Goal: Understand process/instructions: Learn about a topic

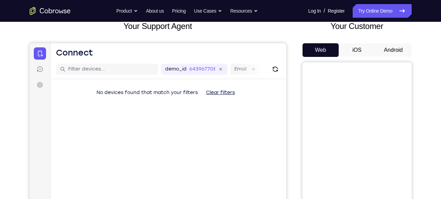
scroll to position [46, 0]
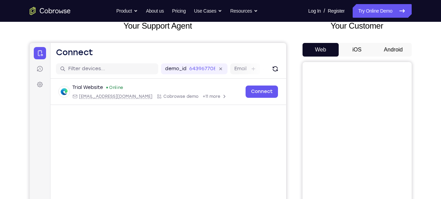
click at [401, 51] on button "Android" at bounding box center [393, 50] width 37 height 14
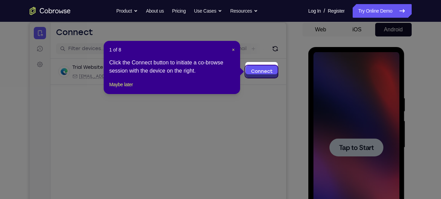
scroll to position [63, 0]
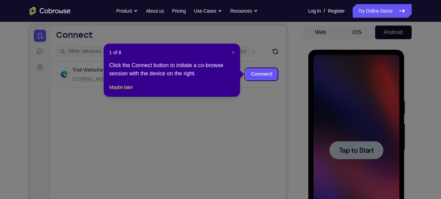
click at [233, 51] on span "×" at bounding box center [233, 52] width 3 height 5
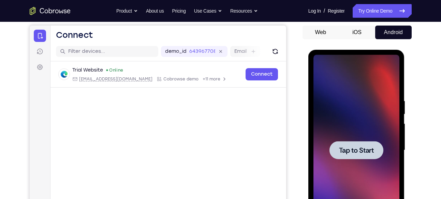
click at [358, 145] on div at bounding box center [357, 150] width 54 height 18
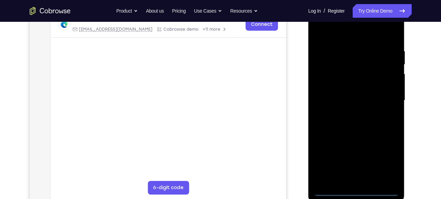
scroll to position [117, 0]
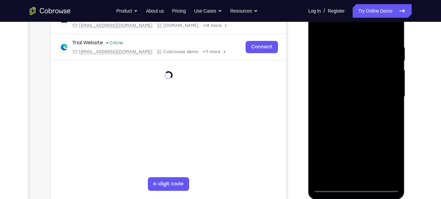
click at [354, 188] on div at bounding box center [357, 96] width 86 height 191
click at [385, 157] on div at bounding box center [357, 96] width 86 height 191
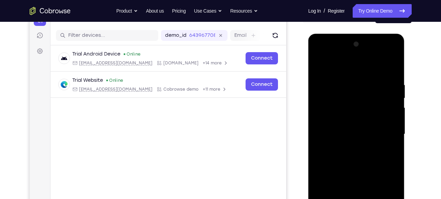
scroll to position [79, 0]
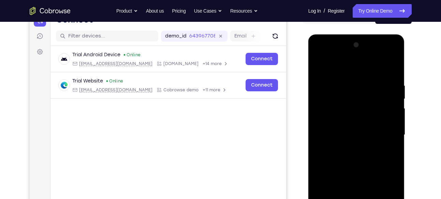
click at [324, 67] on div at bounding box center [357, 135] width 86 height 191
click at [388, 130] on div at bounding box center [357, 135] width 86 height 191
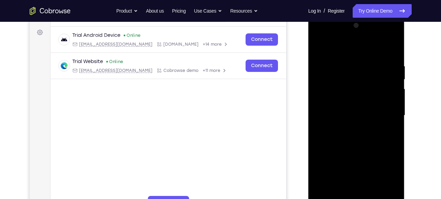
scroll to position [98, 0]
click at [349, 127] on div at bounding box center [357, 115] width 86 height 191
click at [346, 108] on div at bounding box center [357, 115] width 86 height 191
click at [344, 102] on div at bounding box center [357, 115] width 86 height 191
click at [353, 113] on div at bounding box center [357, 115] width 86 height 191
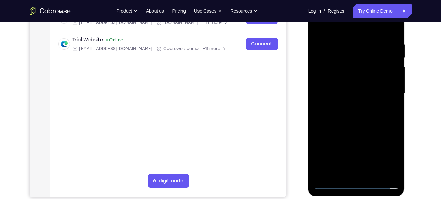
scroll to position [120, 0]
click at [363, 112] on div at bounding box center [357, 93] width 86 height 191
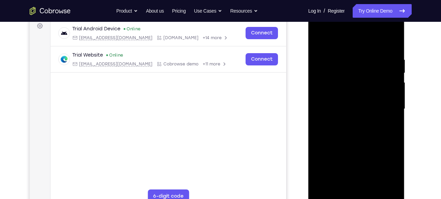
scroll to position [103, 0]
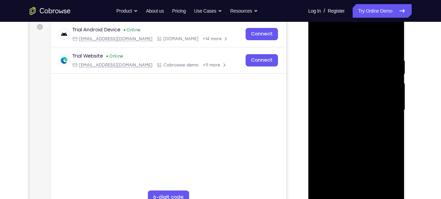
click at [362, 129] on div at bounding box center [357, 110] width 86 height 191
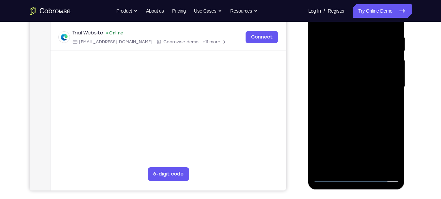
scroll to position [129, 0]
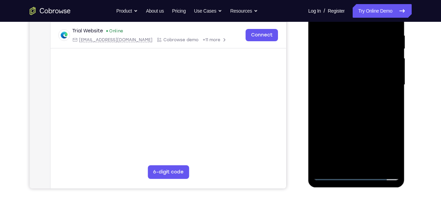
click at [395, 24] on div at bounding box center [357, 84] width 86 height 191
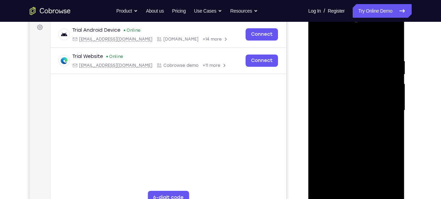
scroll to position [103, 0]
click at [344, 61] on div at bounding box center [357, 110] width 86 height 191
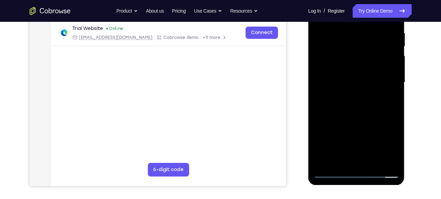
scroll to position [132, 0]
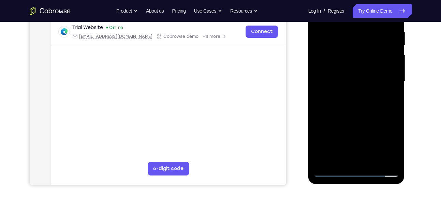
click at [382, 159] on div at bounding box center [357, 81] width 86 height 191
click at [349, 159] on div at bounding box center [357, 81] width 86 height 191
click at [329, 171] on div at bounding box center [357, 81] width 86 height 191
click at [389, 160] on div at bounding box center [357, 81] width 86 height 191
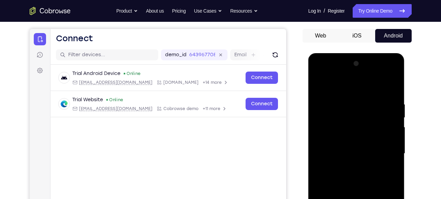
scroll to position [52, 0]
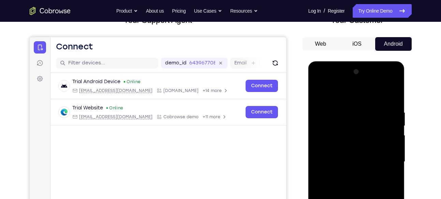
click at [390, 94] on div at bounding box center [357, 162] width 86 height 191
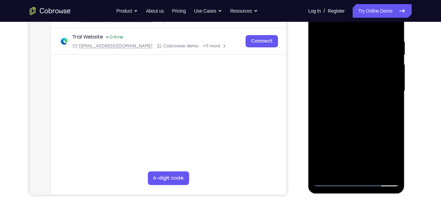
scroll to position [123, 0]
drag, startPoint x: 371, startPoint y: 139, endPoint x: 374, endPoint y: 71, distance: 68.3
click at [374, 71] on div at bounding box center [357, 90] width 86 height 191
drag, startPoint x: 381, startPoint y: 137, endPoint x: 374, endPoint y: 38, distance: 98.8
click at [374, 38] on div at bounding box center [357, 90] width 86 height 191
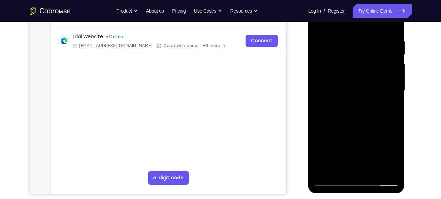
click at [374, 169] on div at bounding box center [357, 90] width 86 height 191
click at [369, 127] on div at bounding box center [357, 90] width 86 height 191
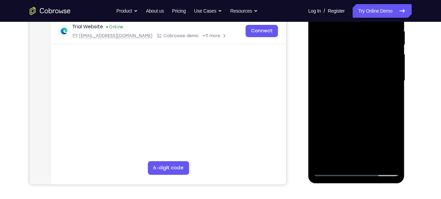
scroll to position [136, 0]
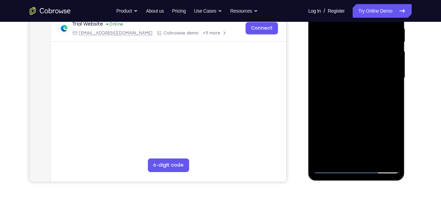
drag, startPoint x: 366, startPoint y: 132, endPoint x: 360, endPoint y: 84, distance: 48.4
click at [360, 84] on div at bounding box center [357, 78] width 86 height 191
drag, startPoint x: 353, startPoint y: 154, endPoint x: 351, endPoint y: 86, distance: 68.6
click at [351, 86] on div at bounding box center [357, 78] width 86 height 191
drag, startPoint x: 353, startPoint y: 114, endPoint x: 346, endPoint y: 170, distance: 56.8
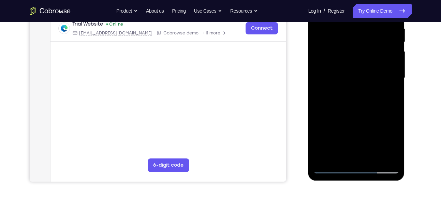
click at [346, 170] on div at bounding box center [357, 78] width 86 height 191
click at [332, 167] on div at bounding box center [357, 78] width 86 height 191
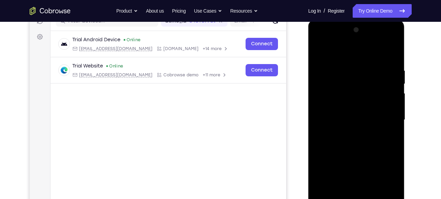
scroll to position [93, 0]
click at [394, 48] on div at bounding box center [357, 120] width 86 height 191
click at [394, 49] on div at bounding box center [357, 120] width 86 height 191
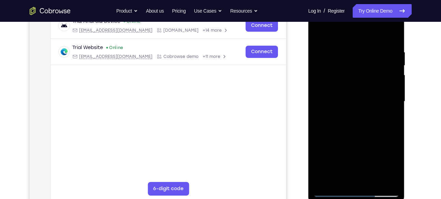
scroll to position [112, 0]
drag, startPoint x: 378, startPoint y: 142, endPoint x: 368, endPoint y: 123, distance: 22.0
click at [368, 123] on div at bounding box center [357, 101] width 86 height 191
click at [322, 79] on div at bounding box center [357, 101] width 86 height 191
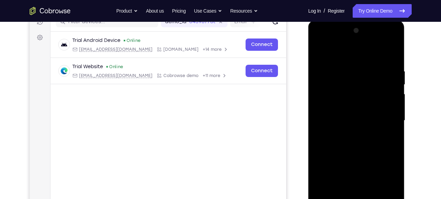
scroll to position [90, 0]
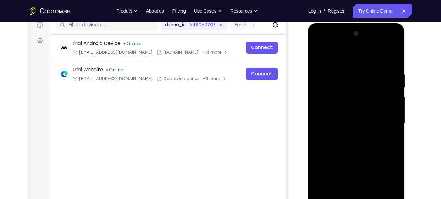
click at [329, 91] on div at bounding box center [357, 123] width 86 height 191
drag, startPoint x: 332, startPoint y: 88, endPoint x: 331, endPoint y: 133, distance: 44.7
click at [331, 133] on div at bounding box center [357, 123] width 86 height 191
click at [319, 52] on div at bounding box center [357, 123] width 86 height 191
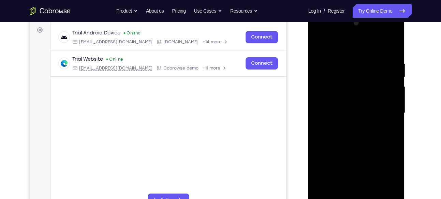
drag, startPoint x: 371, startPoint y: 102, endPoint x: 363, endPoint y: 52, distance: 51.1
click at [363, 52] on div at bounding box center [357, 113] width 86 height 191
drag, startPoint x: 365, startPoint y: 138, endPoint x: 363, endPoint y: 59, distance: 78.5
click at [363, 59] on div at bounding box center [357, 113] width 86 height 191
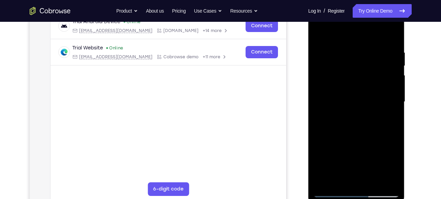
scroll to position [113, 0]
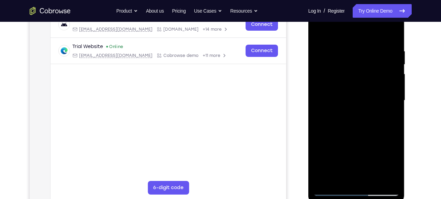
click at [332, 116] on div at bounding box center [357, 100] width 86 height 191
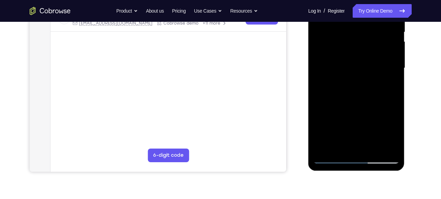
scroll to position [147, 0]
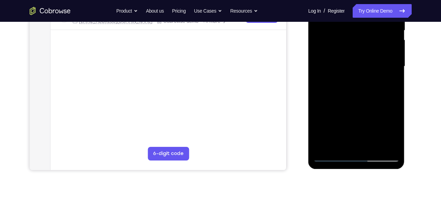
click at [322, 149] on div at bounding box center [357, 66] width 86 height 191
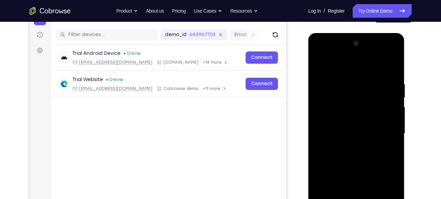
scroll to position [74, 0]
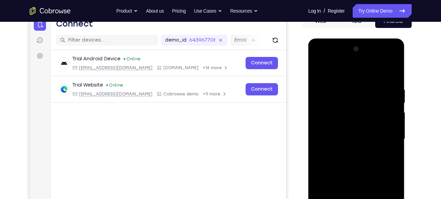
click at [386, 86] on div at bounding box center [357, 139] width 86 height 191
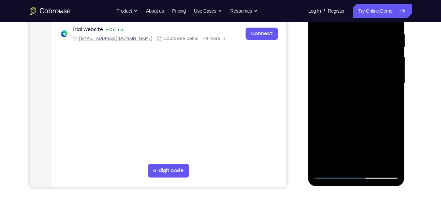
scroll to position [130, 0]
click at [382, 160] on div at bounding box center [357, 83] width 86 height 191
click at [392, 94] on div at bounding box center [357, 83] width 86 height 191
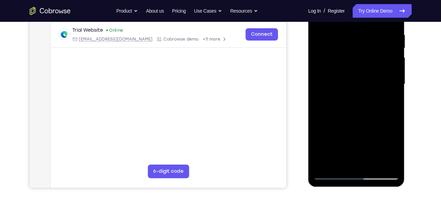
scroll to position [130, 0]
click at [345, 160] on div at bounding box center [357, 83] width 86 height 191
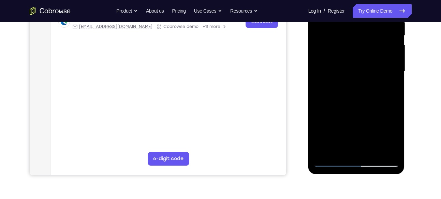
scroll to position [146, 0]
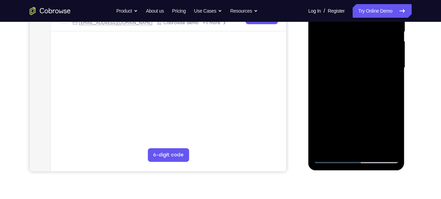
click at [340, 147] on div at bounding box center [357, 67] width 86 height 191
click at [376, 107] on div at bounding box center [357, 67] width 86 height 191
click at [330, 157] on div at bounding box center [357, 67] width 86 height 191
click at [388, 145] on div at bounding box center [357, 67] width 86 height 191
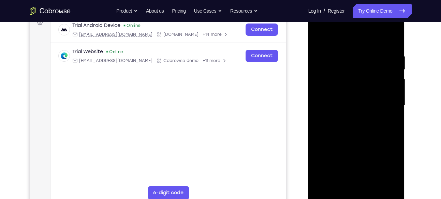
scroll to position [108, 0]
click at [392, 41] on div at bounding box center [357, 106] width 86 height 191
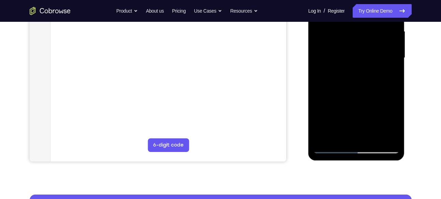
scroll to position [156, 0]
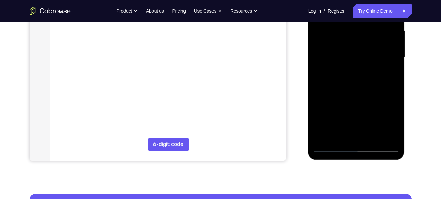
click at [373, 136] on div at bounding box center [357, 57] width 86 height 191
click at [346, 53] on div at bounding box center [357, 57] width 86 height 191
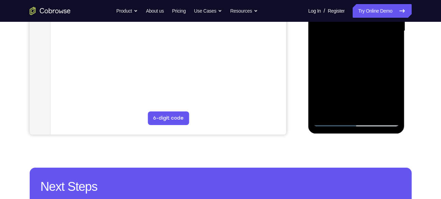
scroll to position [185, 0]
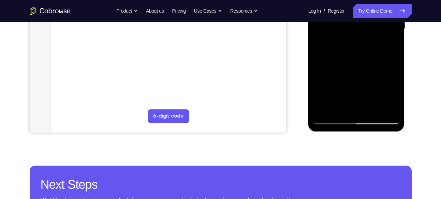
click at [330, 120] on div at bounding box center [357, 28] width 86 height 191
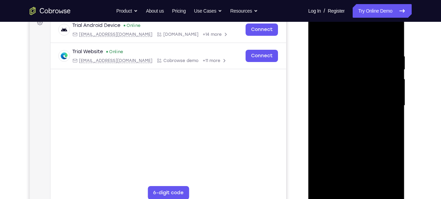
scroll to position [105, 0]
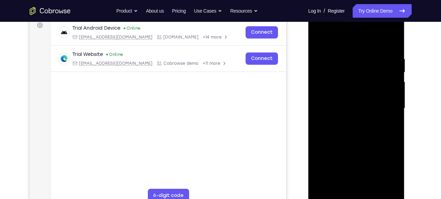
click at [320, 39] on div at bounding box center [357, 108] width 86 height 191
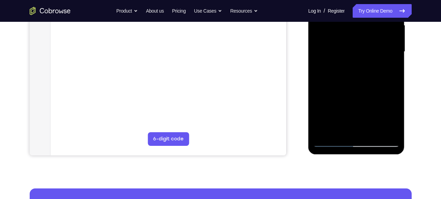
scroll to position [162, 0]
drag, startPoint x: 356, startPoint y: 102, endPoint x: 355, endPoint y: 25, distance: 77.2
click at [355, 25] on div at bounding box center [357, 51] width 86 height 191
drag, startPoint x: 359, startPoint y: 101, endPoint x: 365, endPoint y: 18, distance: 83.2
click at [365, 18] on div at bounding box center [357, 51] width 86 height 191
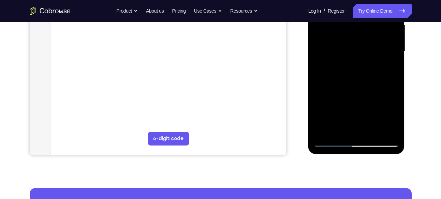
drag, startPoint x: 366, startPoint y: 104, endPoint x: 369, endPoint y: 16, distance: 88.5
click at [369, 16] on div at bounding box center [357, 51] width 86 height 191
drag, startPoint x: 368, startPoint y: 100, endPoint x: 369, endPoint y: 16, distance: 84.0
click at [369, 16] on div at bounding box center [357, 51] width 86 height 191
drag, startPoint x: 368, startPoint y: 79, endPoint x: 369, endPoint y: 30, distance: 48.1
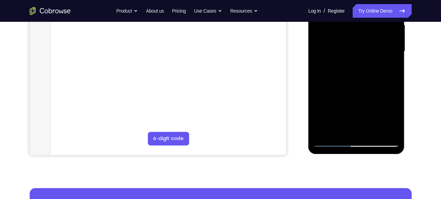
click at [369, 30] on div at bounding box center [357, 51] width 86 height 191
drag, startPoint x: 363, startPoint y: 88, endPoint x: 369, endPoint y: 20, distance: 68.1
click at [369, 20] on div at bounding box center [357, 51] width 86 height 191
drag, startPoint x: 364, startPoint y: 102, endPoint x: 370, endPoint y: 20, distance: 82.5
click at [370, 20] on div at bounding box center [357, 51] width 86 height 191
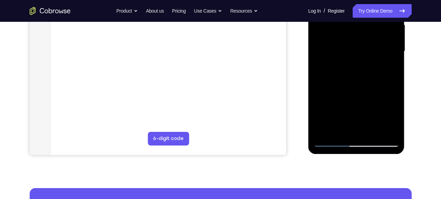
drag, startPoint x: 366, startPoint y: 97, endPoint x: 368, endPoint y: 10, distance: 87.4
click at [368, 10] on div at bounding box center [357, 51] width 86 height 191
drag, startPoint x: 365, startPoint y: 94, endPoint x: 367, endPoint y: 28, distance: 65.6
click at [367, 28] on div at bounding box center [357, 51] width 86 height 191
click at [319, 100] on div at bounding box center [357, 51] width 86 height 191
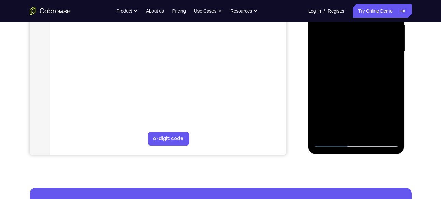
drag, startPoint x: 352, startPoint y: 108, endPoint x: 340, endPoint y: 153, distance: 46.2
click at [340, 153] on div at bounding box center [357, 52] width 97 height 203
click at [334, 52] on div at bounding box center [357, 51] width 86 height 191
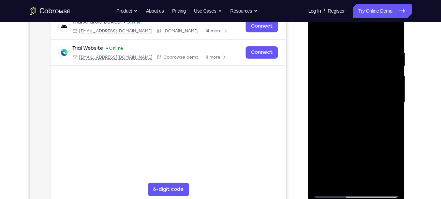
scroll to position [111, 0]
drag, startPoint x: 369, startPoint y: 69, endPoint x: 366, endPoint y: 134, distance: 64.9
click at [366, 134] on div at bounding box center [357, 102] width 86 height 191
click at [374, 58] on div at bounding box center [357, 102] width 86 height 191
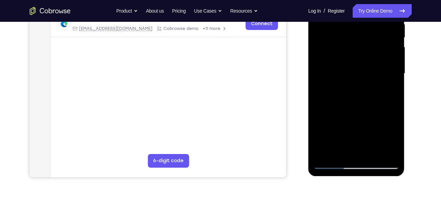
scroll to position [163, 0]
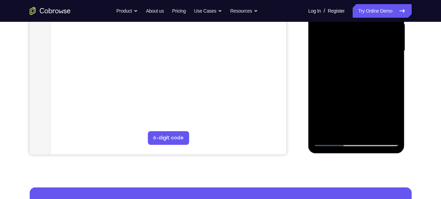
click at [349, 127] on div at bounding box center [357, 50] width 86 height 191
click at [332, 142] on div at bounding box center [357, 50] width 86 height 191
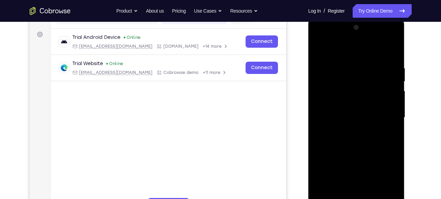
scroll to position [91, 0]
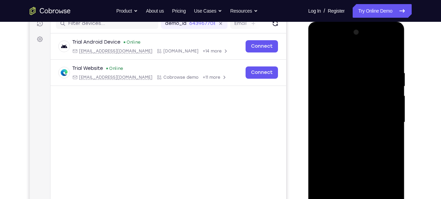
click at [320, 54] on div at bounding box center [357, 122] width 86 height 191
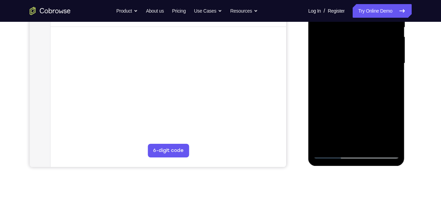
scroll to position [152, 0]
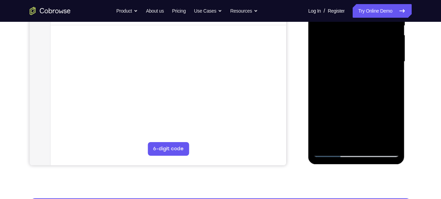
drag, startPoint x: 363, startPoint y: 117, endPoint x: 360, endPoint y: 49, distance: 68.3
click at [360, 49] on div at bounding box center [357, 61] width 86 height 191
drag, startPoint x: 367, startPoint y: 142, endPoint x: 364, endPoint y: 68, distance: 73.8
click at [364, 68] on div at bounding box center [357, 61] width 86 height 191
drag, startPoint x: 362, startPoint y: 135, endPoint x: 362, endPoint y: 66, distance: 69.6
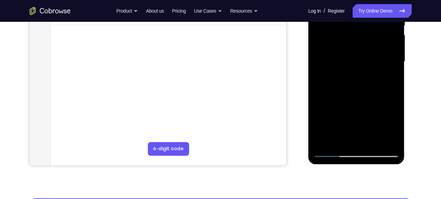
click at [362, 66] on div at bounding box center [357, 61] width 86 height 191
drag, startPoint x: 365, startPoint y: 128, endPoint x: 365, endPoint y: 85, distance: 42.7
click at [365, 85] on div at bounding box center [357, 61] width 86 height 191
drag, startPoint x: 363, startPoint y: 120, endPoint x: 357, endPoint y: 66, distance: 54.6
click at [357, 66] on div at bounding box center [357, 61] width 86 height 191
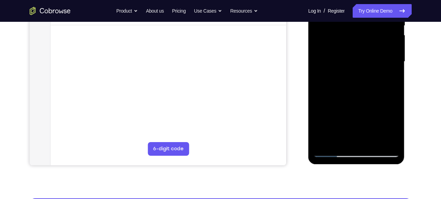
drag, startPoint x: 358, startPoint y: 133, endPoint x: 353, endPoint y: 71, distance: 62.3
click at [353, 71] on div at bounding box center [357, 61] width 86 height 191
click at [333, 152] on div at bounding box center [357, 61] width 86 height 191
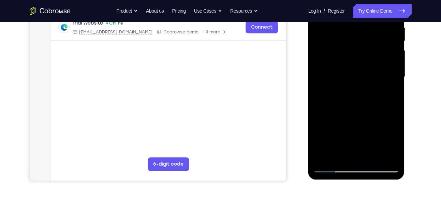
scroll to position [138, 0]
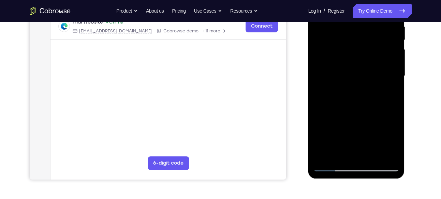
click at [325, 156] on div at bounding box center [357, 76] width 86 height 191
click at [342, 157] on div at bounding box center [357, 76] width 86 height 191
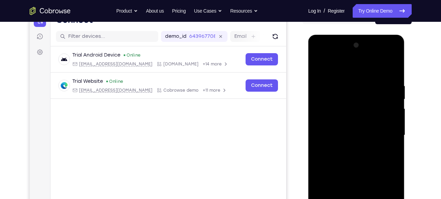
scroll to position [78, 0]
click at [349, 68] on div at bounding box center [357, 135] width 86 height 191
click at [340, 88] on div at bounding box center [357, 135] width 86 height 191
drag, startPoint x: 364, startPoint y: 112, endPoint x: 359, endPoint y: 122, distance: 11.5
click at [359, 122] on div at bounding box center [357, 135] width 86 height 191
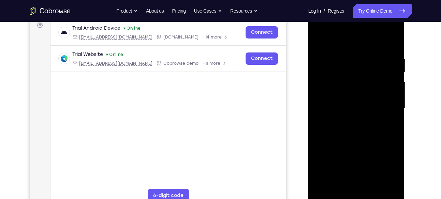
scroll to position [105, 0]
drag, startPoint x: 367, startPoint y: 83, endPoint x: 359, endPoint y: 50, distance: 33.9
click at [359, 50] on div at bounding box center [357, 108] width 86 height 191
click at [320, 39] on div at bounding box center [357, 108] width 86 height 191
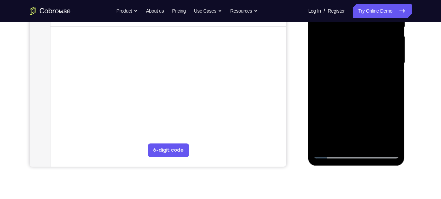
scroll to position [151, 0]
click at [333, 153] on div at bounding box center [357, 62] width 86 height 191
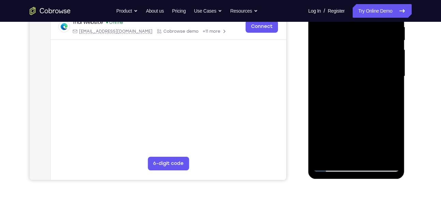
scroll to position [137, 0]
click at [333, 147] on div at bounding box center [357, 76] width 86 height 191
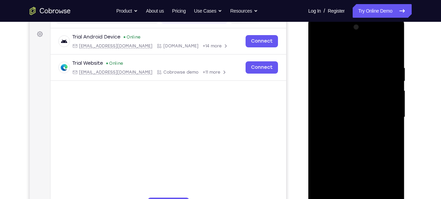
scroll to position [89, 0]
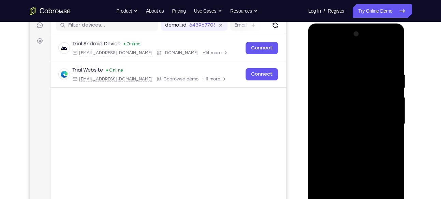
drag, startPoint x: 363, startPoint y: 83, endPoint x: 356, endPoint y: 160, distance: 77.4
click at [356, 160] on div at bounding box center [357, 124] width 86 height 191
click at [325, 78] on div at bounding box center [357, 124] width 86 height 191
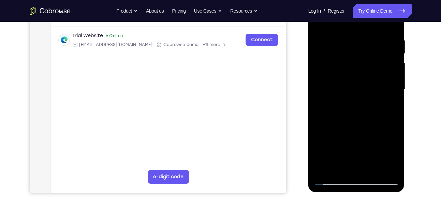
scroll to position [125, 0]
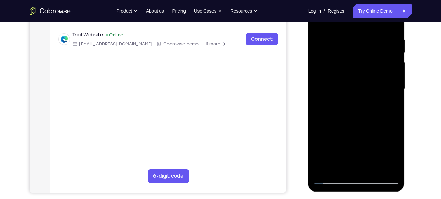
click at [382, 166] on div at bounding box center [357, 89] width 86 height 191
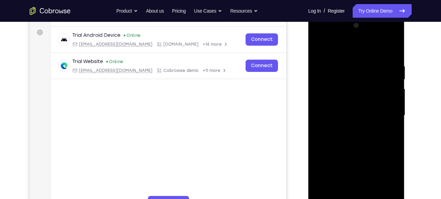
scroll to position [97, 0]
click at [393, 48] on div at bounding box center [357, 116] width 86 height 191
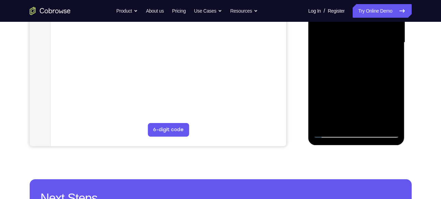
scroll to position [171, 0]
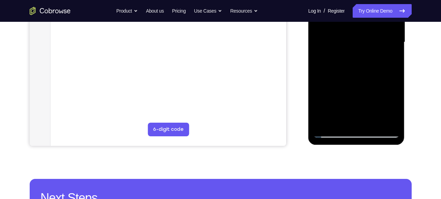
click at [326, 122] on div at bounding box center [357, 42] width 86 height 191
click at [372, 122] on div at bounding box center [357, 42] width 86 height 191
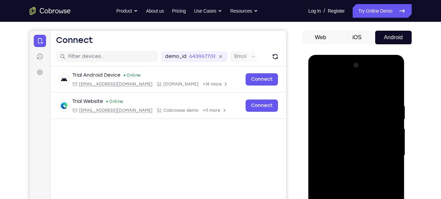
scroll to position [0, 0]
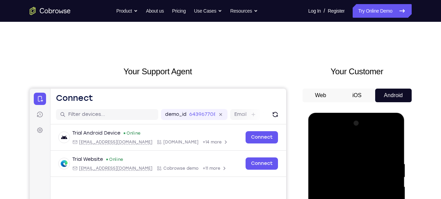
click at [392, 95] on button "Android" at bounding box center [393, 96] width 37 height 14
click at [353, 96] on button "iOS" at bounding box center [357, 96] width 37 height 14
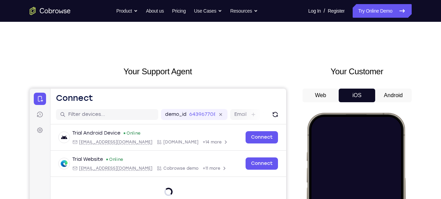
click at [391, 97] on button "Android" at bounding box center [393, 96] width 37 height 14
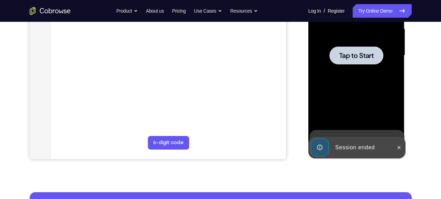
scroll to position [116, 0]
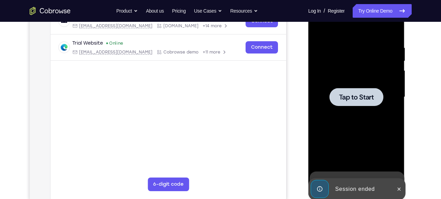
click at [367, 100] on span "Tap to Start" at bounding box center [356, 97] width 35 height 7
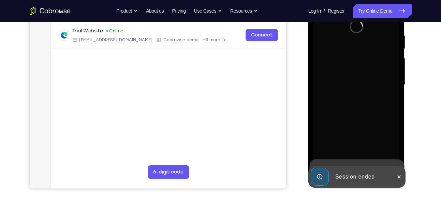
scroll to position [131, 0]
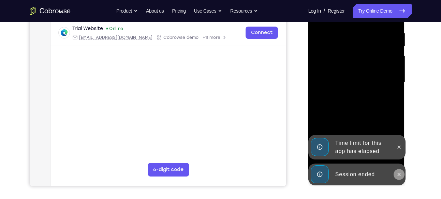
click at [397, 175] on icon at bounding box center [399, 174] width 5 height 5
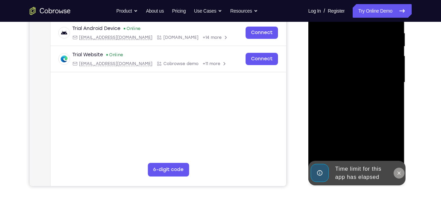
click at [399, 172] on icon at bounding box center [399, 173] width 5 height 5
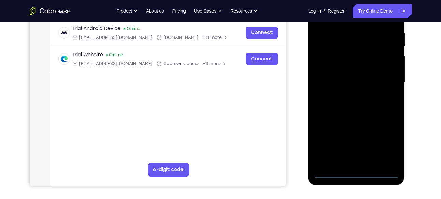
click at [358, 173] on div at bounding box center [357, 82] width 86 height 191
click at [385, 147] on div at bounding box center [357, 82] width 86 height 191
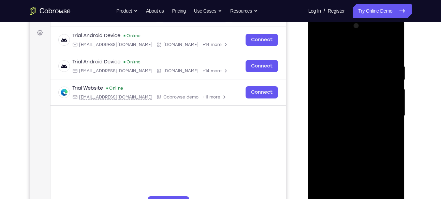
click at [331, 46] on div at bounding box center [357, 115] width 86 height 191
click at [385, 111] on div at bounding box center [357, 115] width 86 height 191
click at [349, 128] on div at bounding box center [357, 115] width 86 height 191
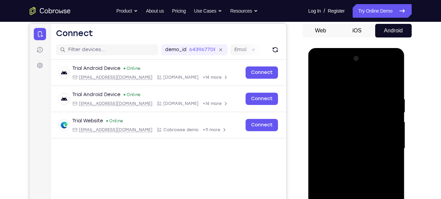
scroll to position [64, 0]
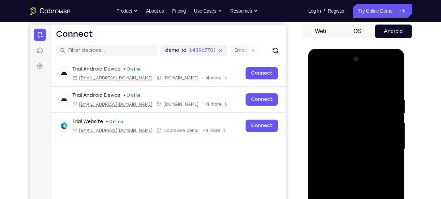
click at [353, 67] on div at bounding box center [357, 149] width 86 height 191
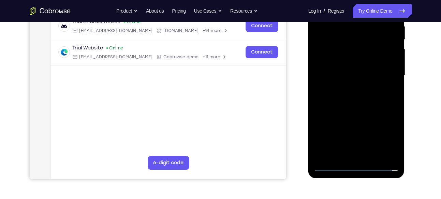
scroll to position [139, 0]
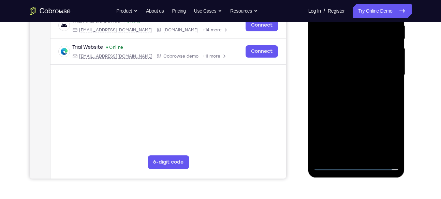
click at [342, 78] on div at bounding box center [357, 75] width 86 height 191
click at [342, 69] on div at bounding box center [357, 75] width 86 height 191
click at [346, 79] on div at bounding box center [357, 75] width 86 height 191
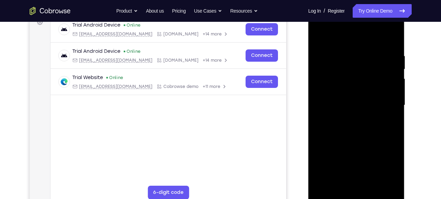
scroll to position [108, 0]
click at [367, 143] on div at bounding box center [357, 105] width 86 height 191
click at [389, 88] on div at bounding box center [357, 105] width 86 height 191
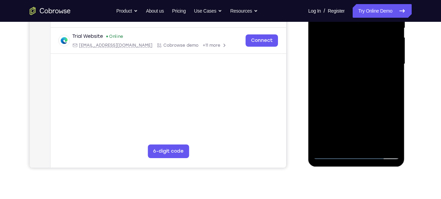
scroll to position [152, 0]
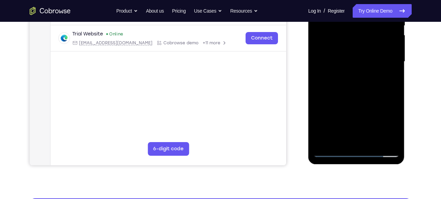
drag, startPoint x: 380, startPoint y: 115, endPoint x: 375, endPoint y: 81, distance: 34.5
click at [375, 81] on div at bounding box center [357, 61] width 86 height 191
click at [356, 137] on div at bounding box center [357, 61] width 86 height 191
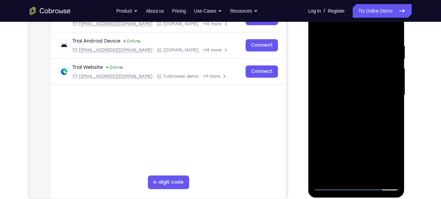
scroll to position [118, 0]
click at [352, 87] on div at bounding box center [357, 95] width 86 height 191
click at [368, 109] on div at bounding box center [357, 95] width 86 height 191
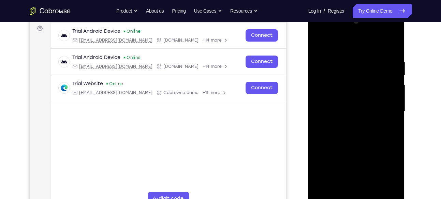
click at [350, 186] on div at bounding box center [357, 111] width 86 height 191
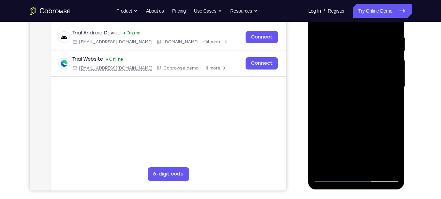
scroll to position [127, 0]
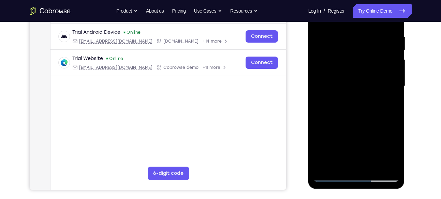
drag, startPoint x: 368, startPoint y: 109, endPoint x: 371, endPoint y: 41, distance: 68.7
click at [371, 41] on div at bounding box center [357, 86] width 86 height 191
drag, startPoint x: 371, startPoint y: 140, endPoint x: 371, endPoint y: 55, distance: 85.3
click at [371, 55] on div at bounding box center [357, 86] width 86 height 191
drag, startPoint x: 362, startPoint y: 143, endPoint x: 362, endPoint y: 40, distance: 103.4
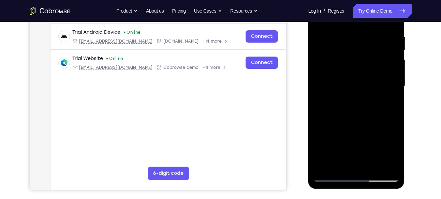
click at [362, 40] on div at bounding box center [357, 86] width 86 height 191
drag, startPoint x: 356, startPoint y: 52, endPoint x: 347, endPoint y: 153, distance: 102.1
click at [347, 153] on div at bounding box center [357, 86] width 86 height 191
drag, startPoint x: 365, startPoint y: 126, endPoint x: 352, endPoint y: 39, distance: 87.9
click at [352, 39] on div at bounding box center [357, 86] width 86 height 191
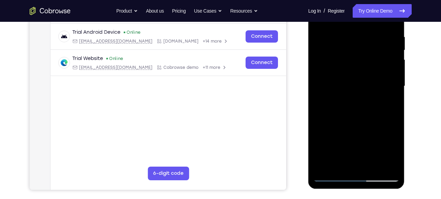
drag, startPoint x: 363, startPoint y: 134, endPoint x: 358, endPoint y: 36, distance: 98.1
click at [358, 36] on div at bounding box center [357, 86] width 86 height 191
drag, startPoint x: 366, startPoint y: 127, endPoint x: 360, endPoint y: 84, distance: 43.4
click at [360, 84] on div at bounding box center [357, 86] width 86 height 191
click at [334, 117] on div at bounding box center [357, 86] width 86 height 191
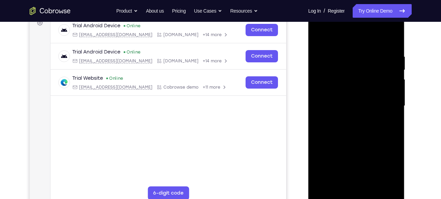
scroll to position [107, 0]
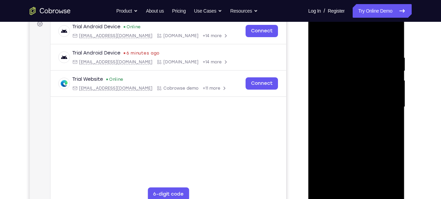
drag, startPoint x: 373, startPoint y: 140, endPoint x: 359, endPoint y: 82, distance: 59.1
click at [359, 82] on div at bounding box center [357, 107] width 86 height 191
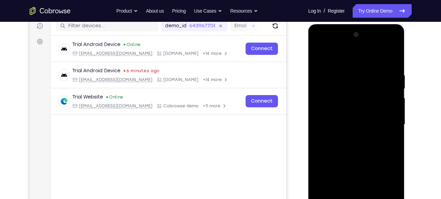
scroll to position [88, 0]
click at [319, 56] on div at bounding box center [357, 125] width 86 height 191
drag, startPoint x: 359, startPoint y: 147, endPoint x: 358, endPoint y: 54, distance: 93.9
click at [358, 54] on div at bounding box center [357, 125] width 86 height 191
drag, startPoint x: 361, startPoint y: 167, endPoint x: 365, endPoint y: 80, distance: 87.5
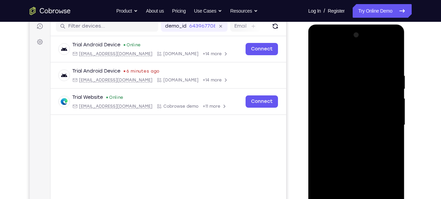
click at [365, 80] on div at bounding box center [357, 125] width 86 height 191
drag, startPoint x: 380, startPoint y: 167, endPoint x: 377, endPoint y: 39, distance: 127.7
click at [377, 39] on div at bounding box center [357, 125] width 86 height 191
drag, startPoint x: 373, startPoint y: 171, endPoint x: 372, endPoint y: 85, distance: 86.4
click at [372, 85] on div at bounding box center [357, 125] width 86 height 191
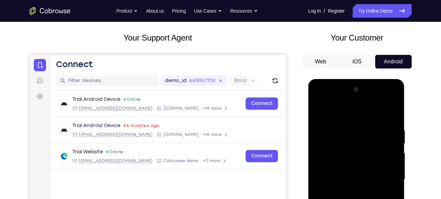
scroll to position [33, 0]
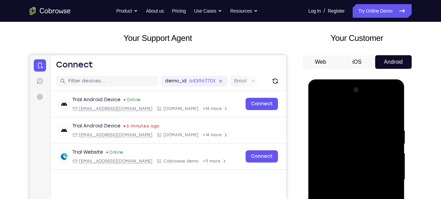
drag, startPoint x: 356, startPoint y: 117, endPoint x: 348, endPoint y: 205, distance: 87.8
click at [348, 199] on div at bounding box center [357, 180] width 86 height 191
drag, startPoint x: 359, startPoint y: 124, endPoint x: 345, endPoint y: 205, distance: 82.7
click at [345, 199] on div at bounding box center [357, 180] width 86 height 191
drag, startPoint x: 352, startPoint y: 118, endPoint x: 332, endPoint y: 216, distance: 100.3
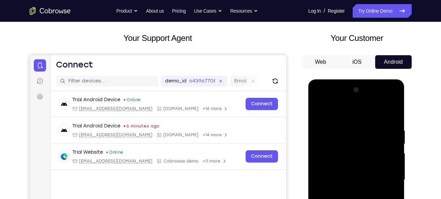
click at [332, 199] on div at bounding box center [357, 180] width 86 height 191
drag, startPoint x: 365, startPoint y: 155, endPoint x: 364, endPoint y: 93, distance: 61.8
click at [364, 93] on div at bounding box center [357, 180] width 86 height 191
drag, startPoint x: 368, startPoint y: 180, endPoint x: 361, endPoint y: 210, distance: 30.8
click at [361, 199] on div at bounding box center [357, 180] width 86 height 191
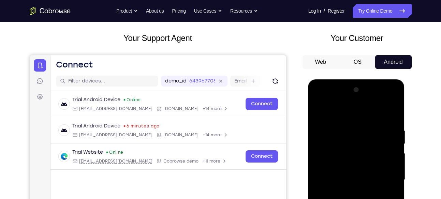
drag, startPoint x: 369, startPoint y: 120, endPoint x: 360, endPoint y: 216, distance: 96.7
click at [360, 199] on div at bounding box center [357, 180] width 86 height 191
drag, startPoint x: 370, startPoint y: 125, endPoint x: 366, endPoint y: 149, distance: 24.2
click at [366, 149] on div at bounding box center [357, 180] width 86 height 191
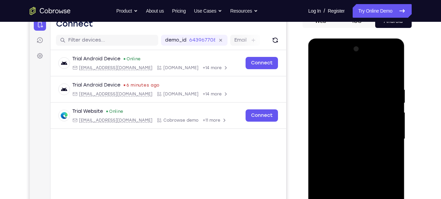
scroll to position [75, 0]
drag, startPoint x: 378, startPoint y: 99, endPoint x: 372, endPoint y: 216, distance: 117.9
click at [372, 199] on div at bounding box center [357, 138] width 86 height 191
drag, startPoint x: 364, startPoint y: 76, endPoint x: 344, endPoint y: 216, distance: 141.7
click at [344, 199] on div at bounding box center [357, 138] width 86 height 191
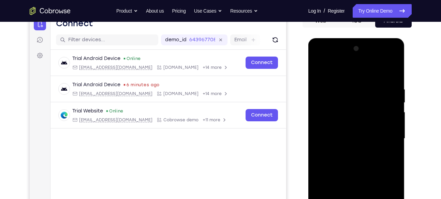
drag, startPoint x: 360, startPoint y: 91, endPoint x: 359, endPoint y: 216, distance: 125.3
click at [359, 199] on div at bounding box center [357, 138] width 86 height 191
drag, startPoint x: 360, startPoint y: 79, endPoint x: 348, endPoint y: 216, distance: 138.1
click at [348, 199] on div at bounding box center [357, 138] width 86 height 191
drag, startPoint x: 365, startPoint y: 77, endPoint x: 358, endPoint y: 215, distance: 138.1
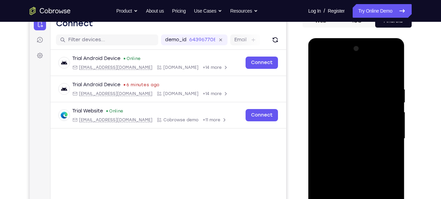
click at [358, 199] on div at bounding box center [357, 138] width 86 height 191
drag, startPoint x: 372, startPoint y: 83, endPoint x: 360, endPoint y: 216, distance: 134.1
click at [360, 199] on div at bounding box center [357, 138] width 86 height 191
drag, startPoint x: 376, startPoint y: 90, endPoint x: 358, endPoint y: 216, distance: 127.6
click at [358, 199] on div at bounding box center [357, 138] width 86 height 191
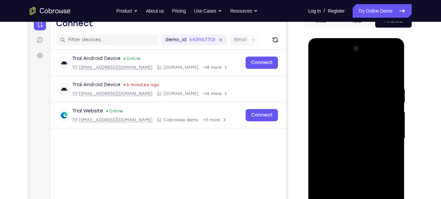
click at [379, 77] on div at bounding box center [357, 138] width 86 height 191
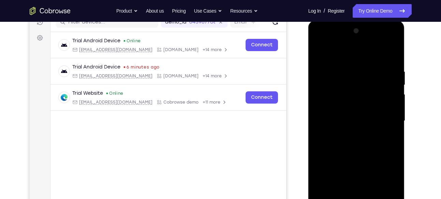
scroll to position [91, 0]
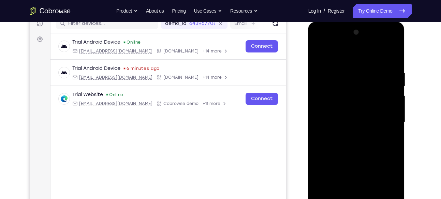
click at [322, 55] on div at bounding box center [357, 122] width 86 height 191
click at [336, 60] on div at bounding box center [357, 122] width 86 height 191
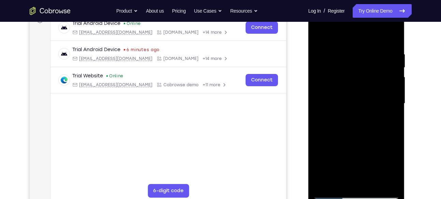
scroll to position [111, 0]
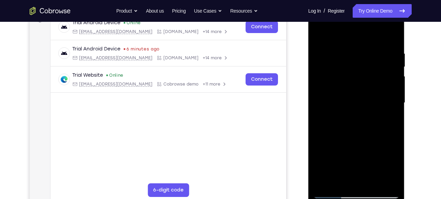
drag, startPoint x: 378, startPoint y: 123, endPoint x: 369, endPoint y: 170, distance: 48.0
click at [369, 170] on div at bounding box center [357, 103] width 86 height 191
click at [322, 36] on div at bounding box center [357, 103] width 86 height 191
drag, startPoint x: 393, startPoint y: 89, endPoint x: 362, endPoint y: 89, distance: 30.4
click at [362, 89] on div at bounding box center [357, 103] width 86 height 191
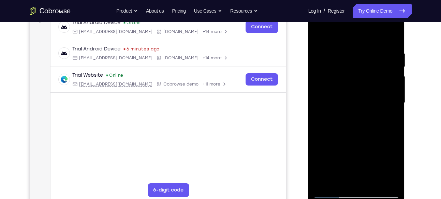
drag, startPoint x: 377, startPoint y: 89, endPoint x: 347, endPoint y: 94, distance: 30.0
click at [347, 94] on div at bounding box center [357, 103] width 86 height 191
click at [374, 100] on div at bounding box center [357, 103] width 86 height 191
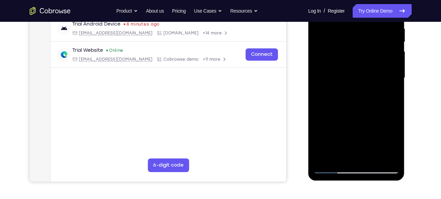
scroll to position [139, 0]
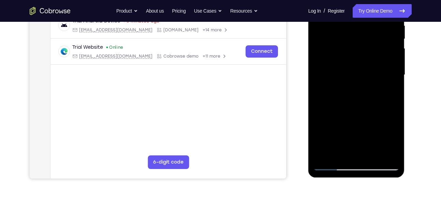
click at [379, 152] on div at bounding box center [357, 75] width 86 height 191
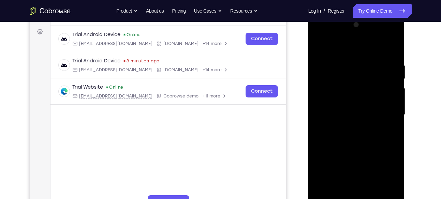
scroll to position [98, 0]
click at [395, 49] on div at bounding box center [357, 115] width 86 height 191
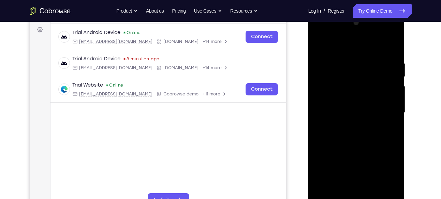
drag, startPoint x: 374, startPoint y: 107, endPoint x: 345, endPoint y: 106, distance: 29.4
click at [345, 106] on div at bounding box center [357, 112] width 86 height 191
drag, startPoint x: 375, startPoint y: 106, endPoint x: 346, endPoint y: 106, distance: 29.4
click at [346, 106] on div at bounding box center [357, 112] width 86 height 191
drag, startPoint x: 389, startPoint y: 107, endPoint x: 343, endPoint y: 104, distance: 46.2
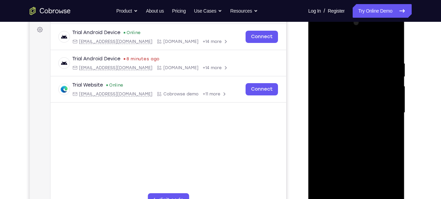
click at [343, 104] on div at bounding box center [357, 112] width 86 height 191
drag, startPoint x: 378, startPoint y: 110, endPoint x: 334, endPoint y: 106, distance: 44.2
click at [334, 106] on div at bounding box center [357, 112] width 86 height 191
drag, startPoint x: 368, startPoint y: 108, endPoint x: 319, endPoint y: 105, distance: 49.2
click at [319, 105] on div at bounding box center [357, 112] width 86 height 191
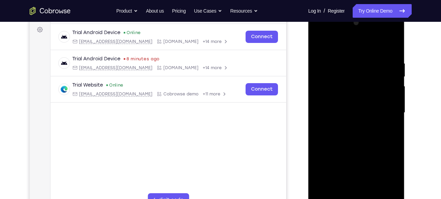
click at [324, 52] on div at bounding box center [357, 112] width 86 height 191
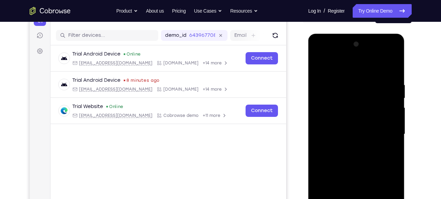
scroll to position [69, 0]
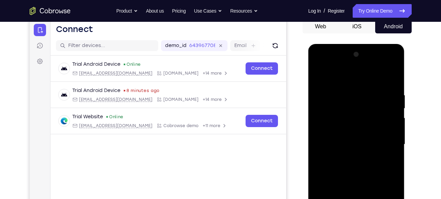
click at [384, 75] on div at bounding box center [357, 144] width 86 height 191
click at [338, 87] on div at bounding box center [357, 144] width 86 height 191
drag, startPoint x: 363, startPoint y: 131, endPoint x: 359, endPoint y: 81, distance: 50.0
click at [359, 81] on div at bounding box center [357, 144] width 86 height 191
drag, startPoint x: 362, startPoint y: 133, endPoint x: 358, endPoint y: 70, distance: 63.3
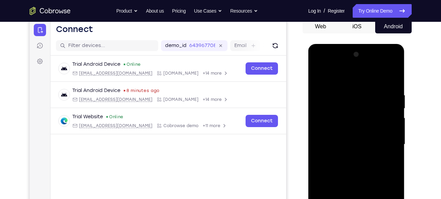
click at [358, 70] on div at bounding box center [357, 144] width 86 height 191
drag, startPoint x: 356, startPoint y: 163, endPoint x: 359, endPoint y: 89, distance: 73.5
click at [359, 89] on div at bounding box center [357, 144] width 86 height 191
drag, startPoint x: 357, startPoint y: 176, endPoint x: 352, endPoint y: 138, distance: 38.9
click at [352, 138] on div at bounding box center [357, 144] width 86 height 191
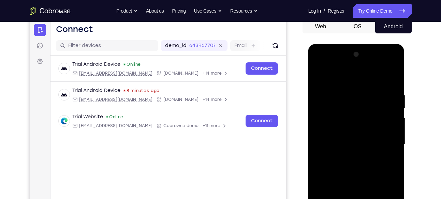
drag, startPoint x: 360, startPoint y: 153, endPoint x: 359, endPoint y: 133, distance: 20.2
click at [359, 133] on div at bounding box center [357, 144] width 86 height 191
drag, startPoint x: 359, startPoint y: 119, endPoint x: 352, endPoint y: 149, distance: 30.4
click at [352, 149] on div at bounding box center [357, 144] width 86 height 191
click at [354, 113] on div at bounding box center [357, 144] width 86 height 191
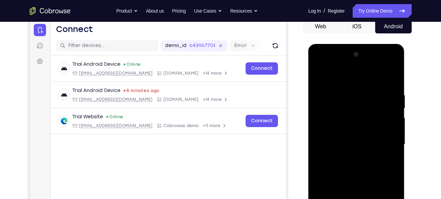
drag, startPoint x: 351, startPoint y: 131, endPoint x: 348, endPoint y: 99, distance: 32.0
click at [348, 99] on div at bounding box center [357, 144] width 86 height 191
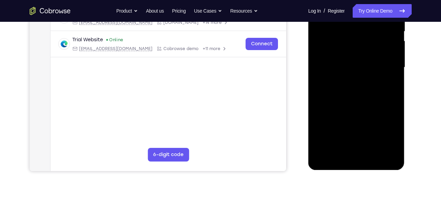
scroll to position [146, 0]
drag, startPoint x: 339, startPoint y: 118, endPoint x: 340, endPoint y: 40, distance: 77.8
click at [340, 40] on div at bounding box center [357, 67] width 86 height 191
drag, startPoint x: 342, startPoint y: 103, endPoint x: 343, endPoint y: 41, distance: 62.5
click at [343, 41] on div at bounding box center [357, 67] width 86 height 191
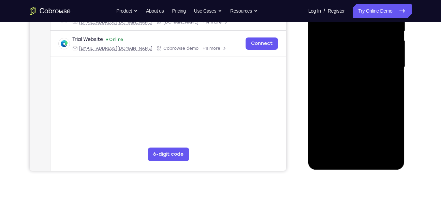
drag, startPoint x: 345, startPoint y: 110, endPoint x: 346, endPoint y: 59, distance: 50.5
click at [346, 59] on div at bounding box center [357, 67] width 86 height 191
drag, startPoint x: 357, startPoint y: 117, endPoint x: 362, endPoint y: 54, distance: 63.0
click at [362, 54] on div at bounding box center [357, 67] width 86 height 191
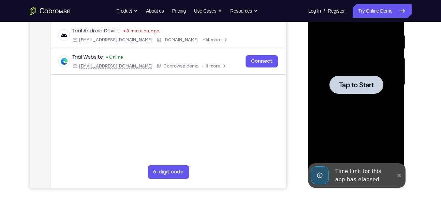
scroll to position [130, 0]
